Goal: Task Accomplishment & Management: Manage account settings

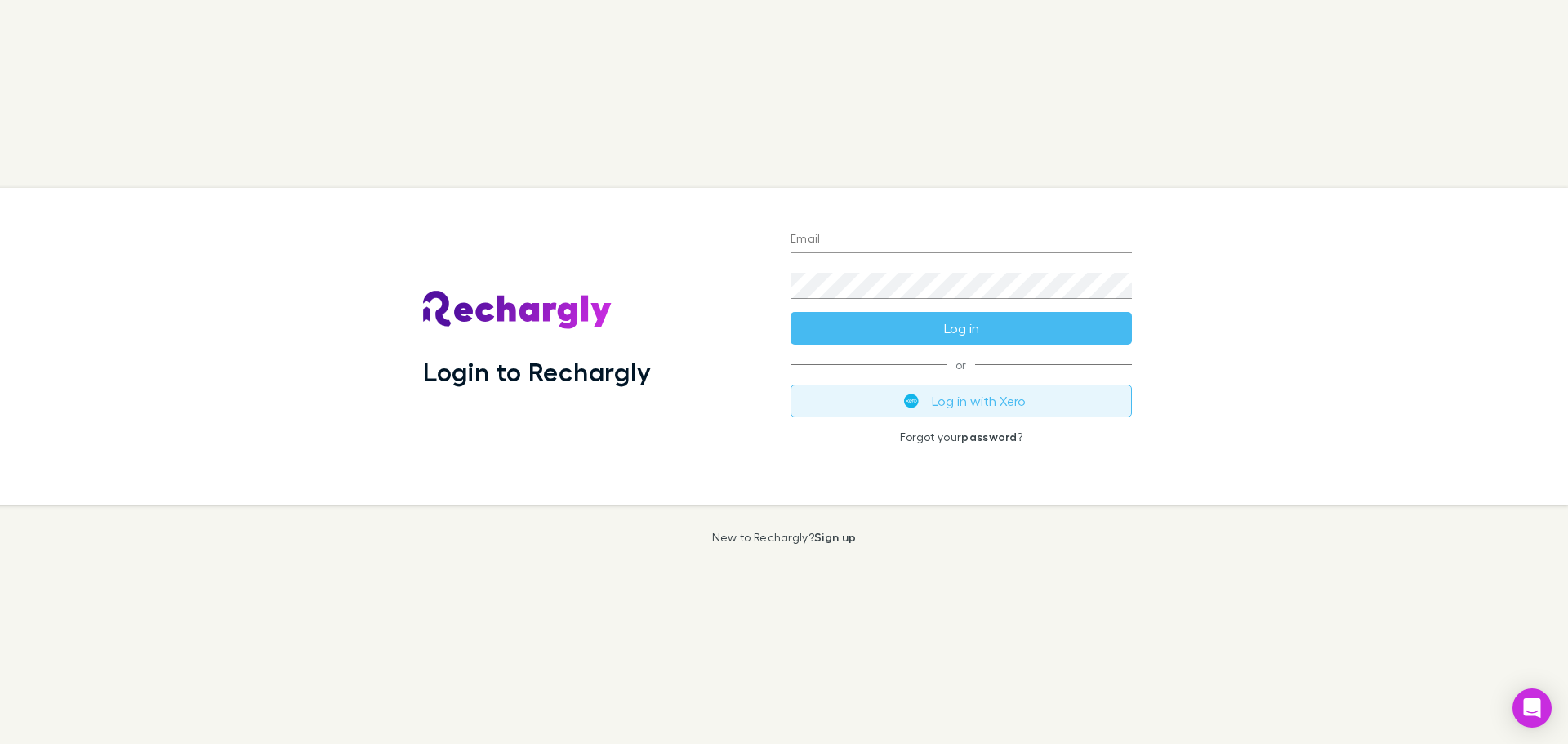
click at [956, 398] on button "Log in with Xero" at bounding box center [961, 400] width 341 height 33
click at [931, 398] on button "Log in with Xero" at bounding box center [961, 400] width 341 height 33
click at [942, 403] on button "Log in with Xero" at bounding box center [961, 400] width 341 height 33
click at [685, 289] on div "Login to Rechargly" at bounding box center [593, 346] width 341 height 290
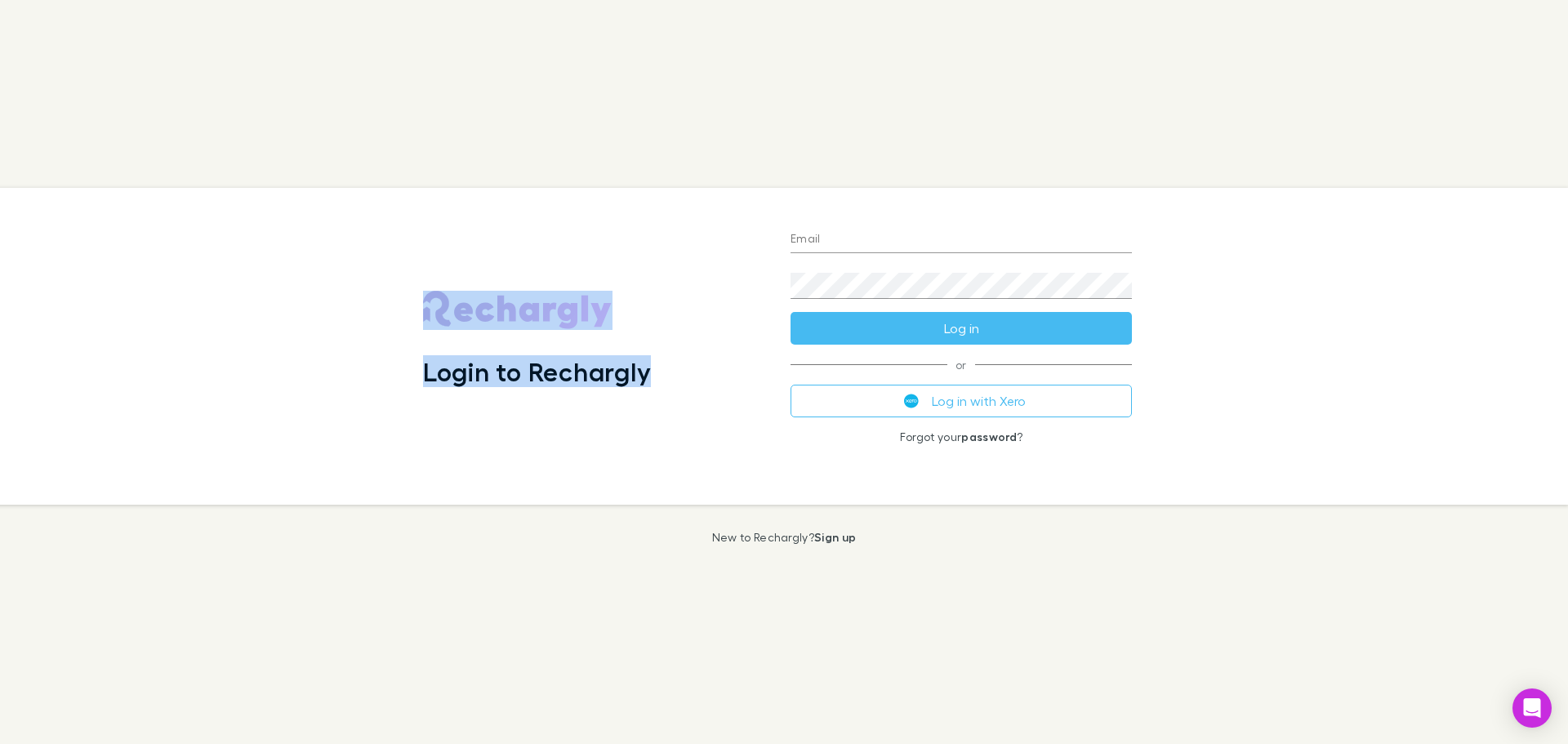
drag, startPoint x: 460, startPoint y: 289, endPoint x: 719, endPoint y: 418, distance: 289.3
click at [719, 418] on div "Login to Rechargly" at bounding box center [593, 346] width 341 height 290
